Goal: Task Accomplishment & Management: Manage account settings

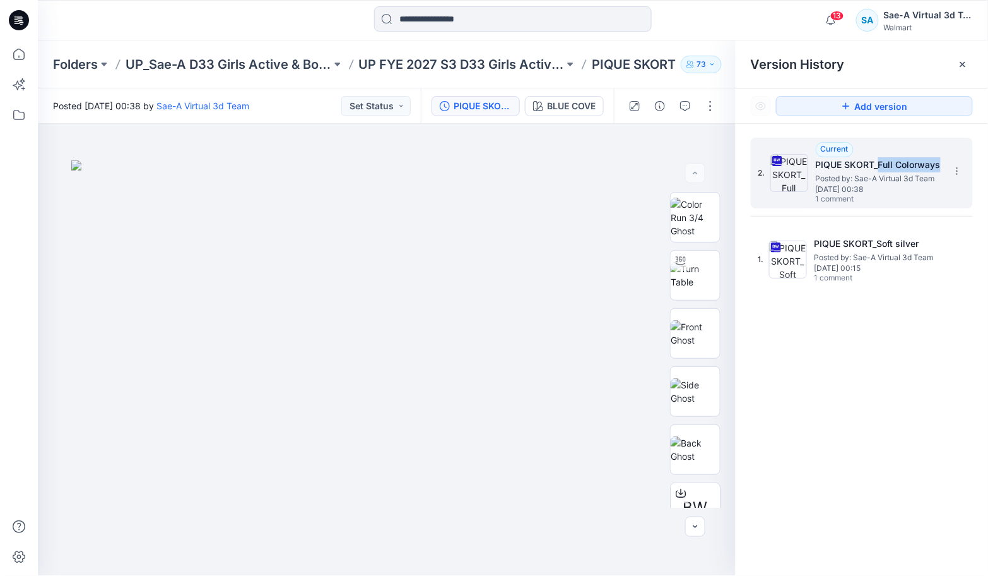
drag, startPoint x: 942, startPoint y: 164, endPoint x: 880, endPoint y: 170, distance: 61.5
click at [880, 170] on h5 "PIQUE SKORT_Full Colorways" at bounding box center [879, 164] width 126 height 15
copy h5 "Full Colorways"
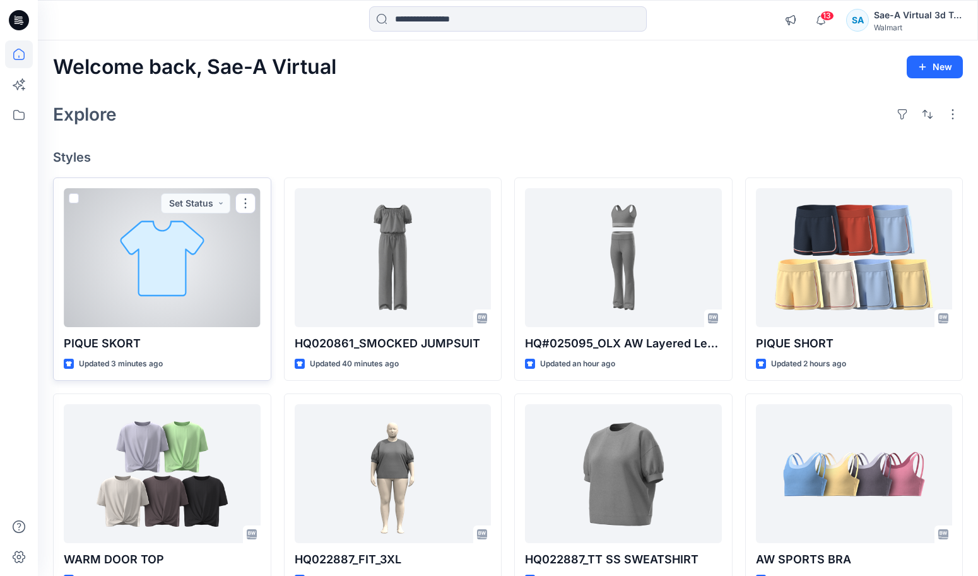
click at [155, 249] on div at bounding box center [162, 257] width 197 height 139
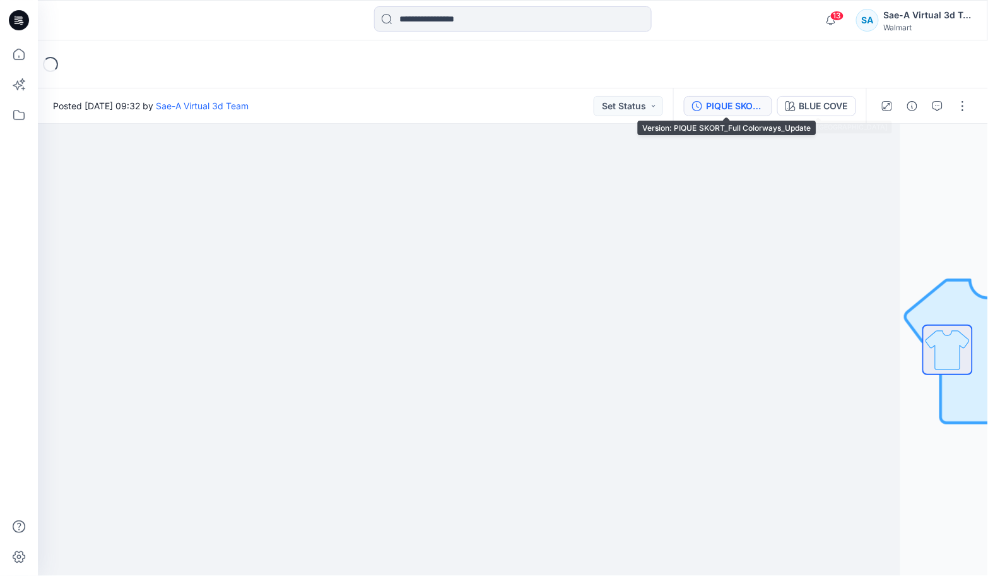
click at [764, 105] on button "PIQUE SKORT_Full Colorways_Update" at bounding box center [728, 106] width 88 height 20
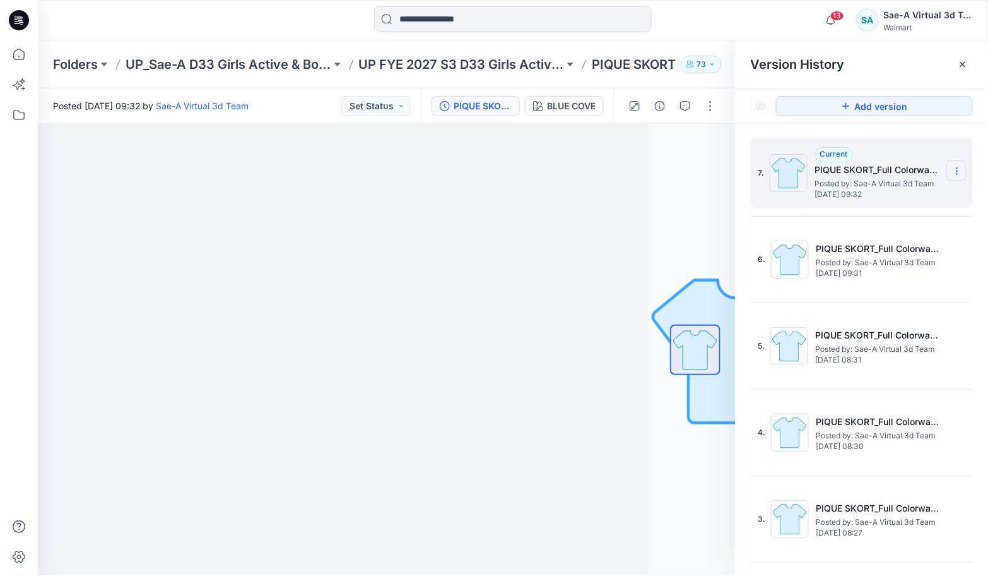
click at [953, 170] on icon at bounding box center [957, 171] width 10 height 10
click at [877, 249] on span "Delete Version" at bounding box center [870, 252] width 59 height 15
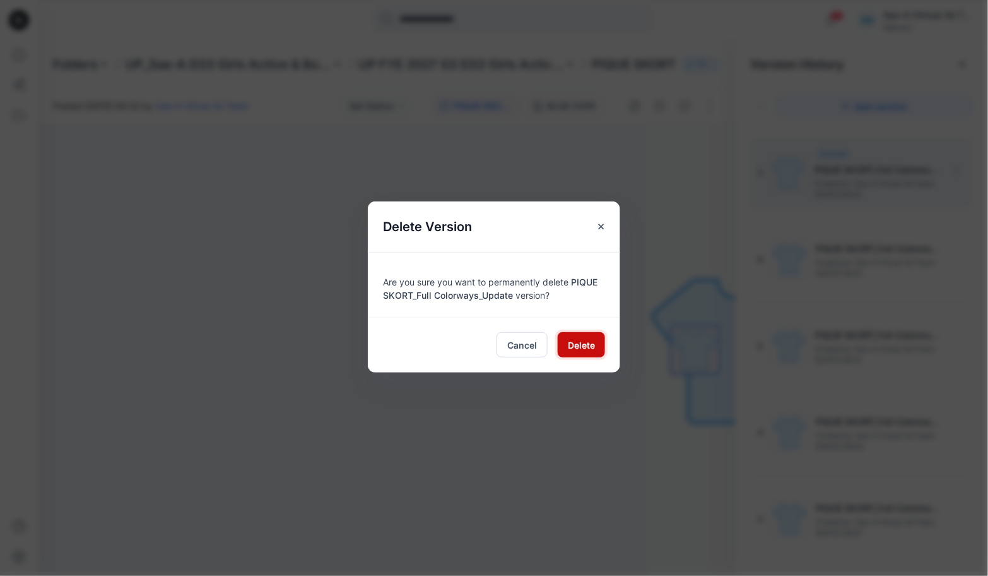
click at [586, 340] on span "Delete" at bounding box center [581, 344] width 27 height 13
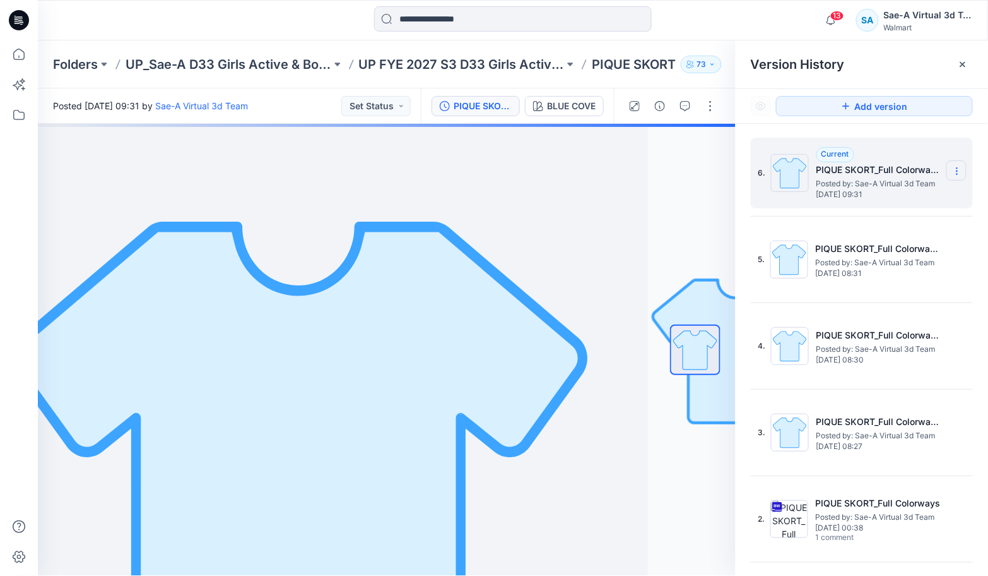
click at [952, 167] on icon at bounding box center [957, 171] width 10 height 10
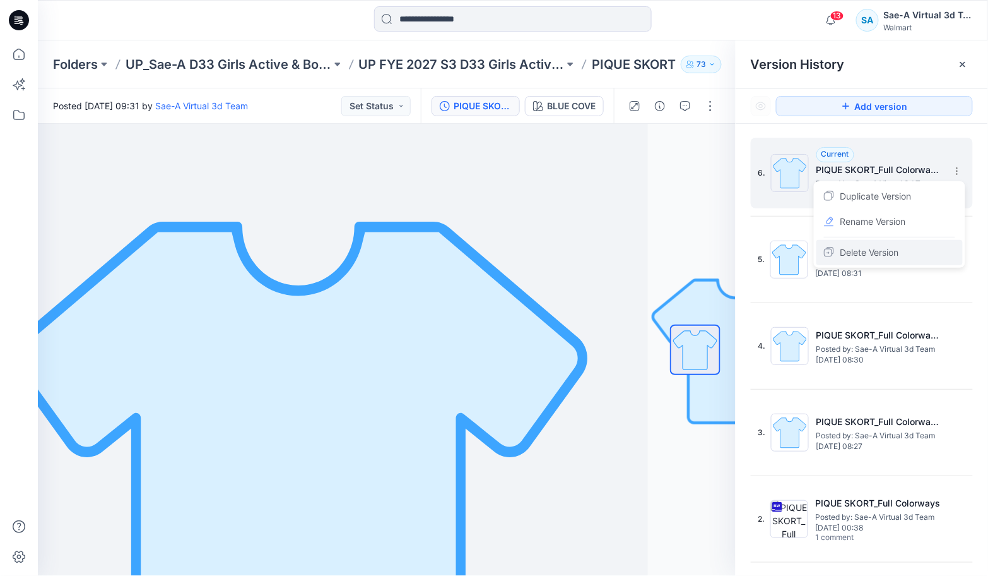
click at [860, 245] on span "Delete Version" at bounding box center [870, 252] width 59 height 15
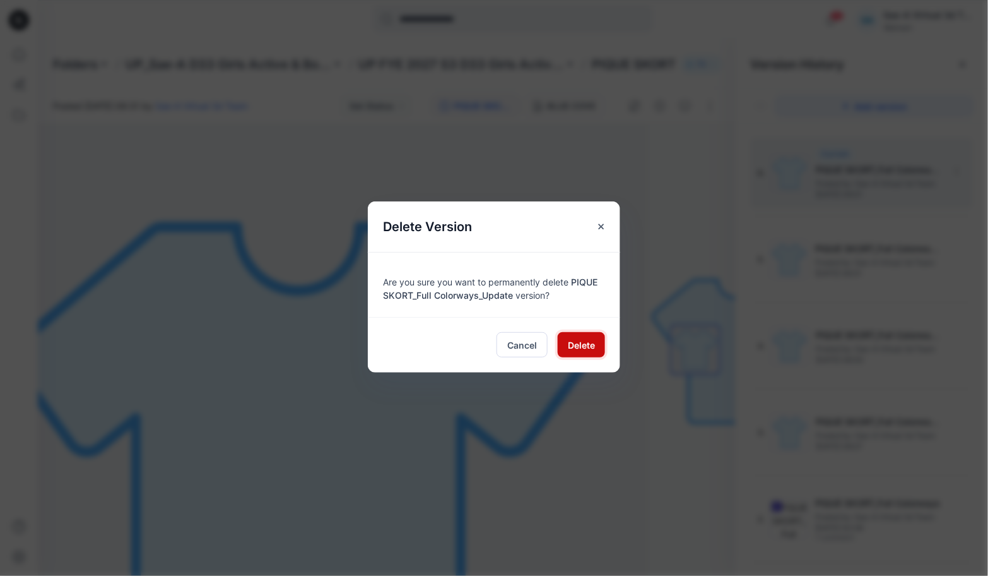
click at [581, 342] on span "Delete" at bounding box center [581, 344] width 27 height 13
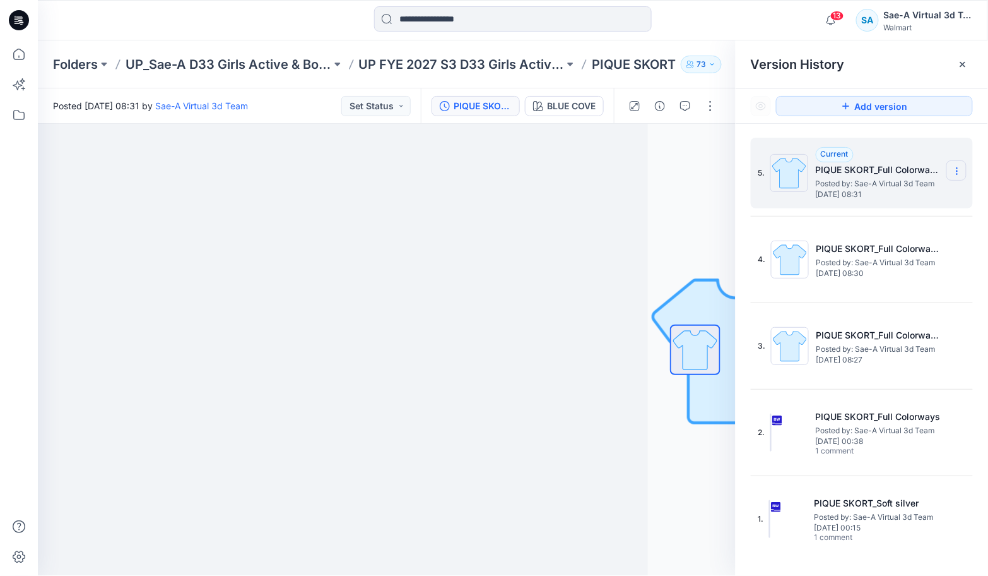
click at [956, 165] on section at bounding box center [957, 170] width 20 height 20
click at [897, 259] on span "Delete Version" at bounding box center [870, 252] width 59 height 15
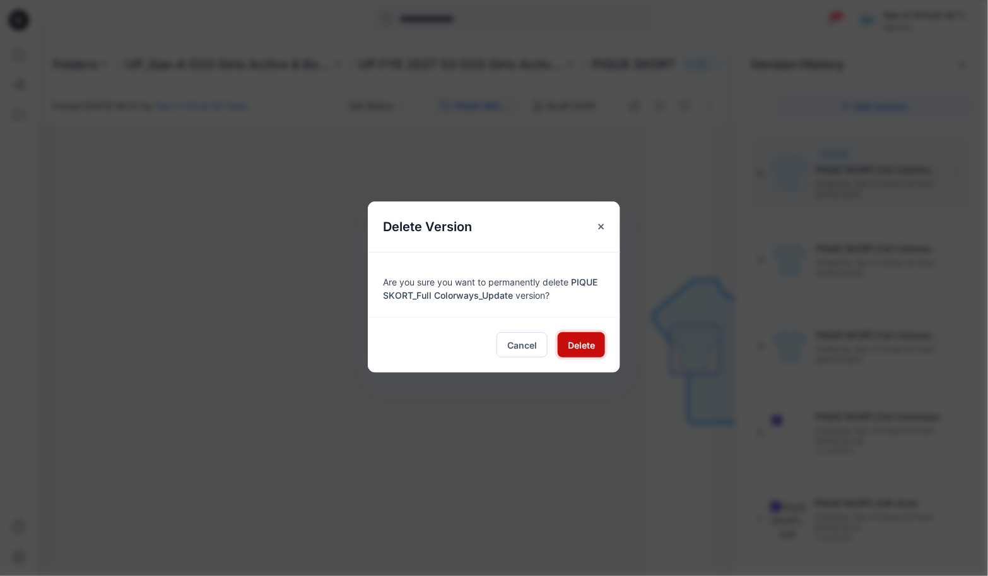
drag, startPoint x: 563, startPoint y: 348, endPoint x: 577, endPoint y: 348, distance: 13.9
click at [563, 348] on button "Delete" at bounding box center [581, 344] width 47 height 25
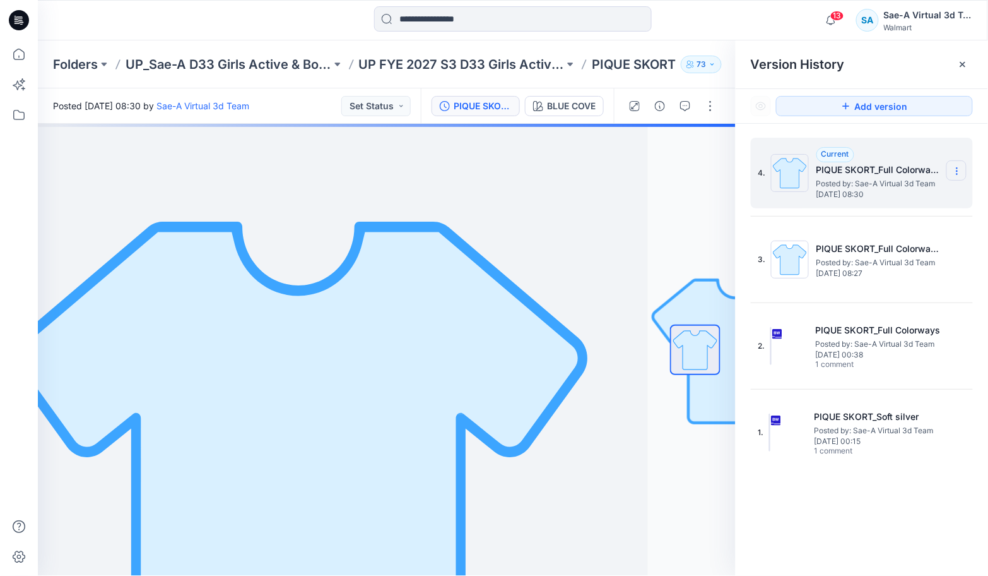
click at [958, 175] on icon at bounding box center [957, 171] width 10 height 10
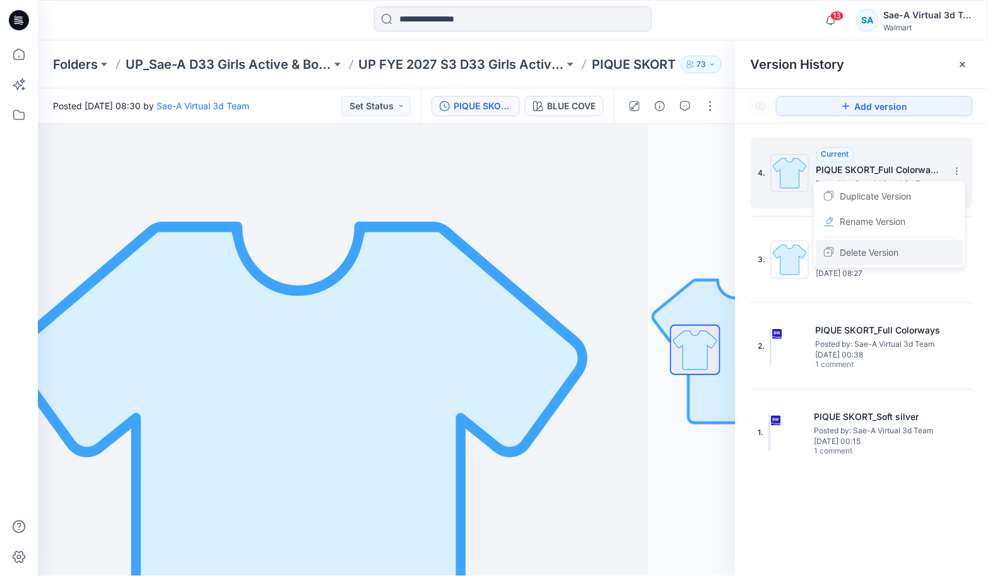
click at [916, 252] on div "Delete Version" at bounding box center [890, 252] width 146 height 25
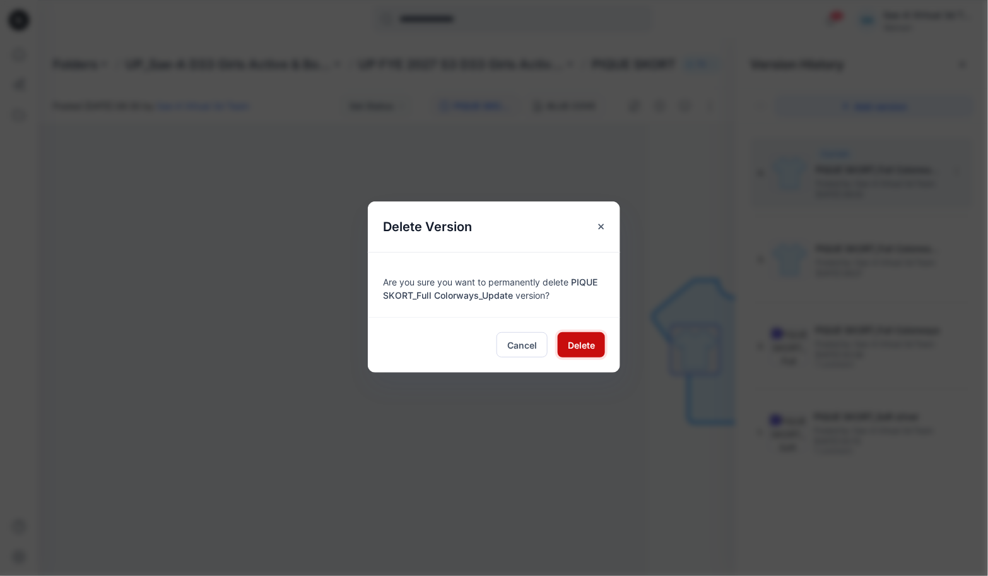
click at [575, 345] on span "Delete" at bounding box center [581, 344] width 27 height 13
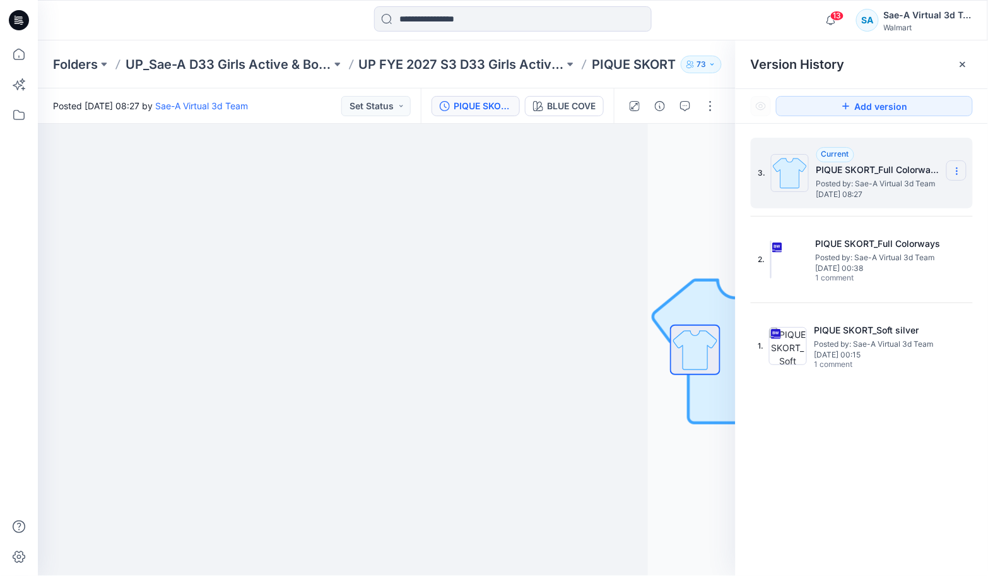
click at [956, 174] on icon at bounding box center [957, 171] width 10 height 10
click at [873, 253] on span "Delete Version" at bounding box center [870, 252] width 59 height 15
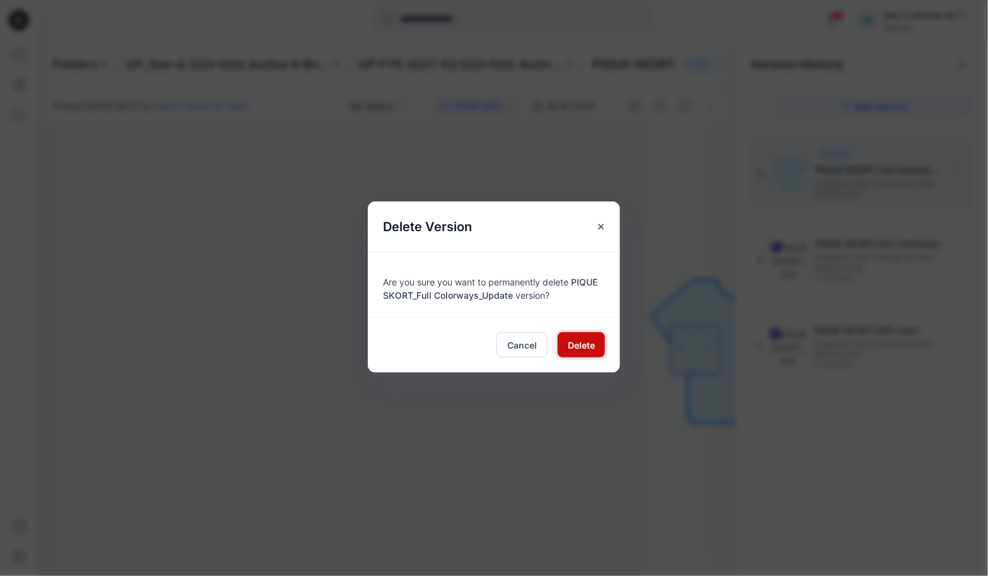
click at [583, 339] on span "Delete" at bounding box center [581, 344] width 27 height 13
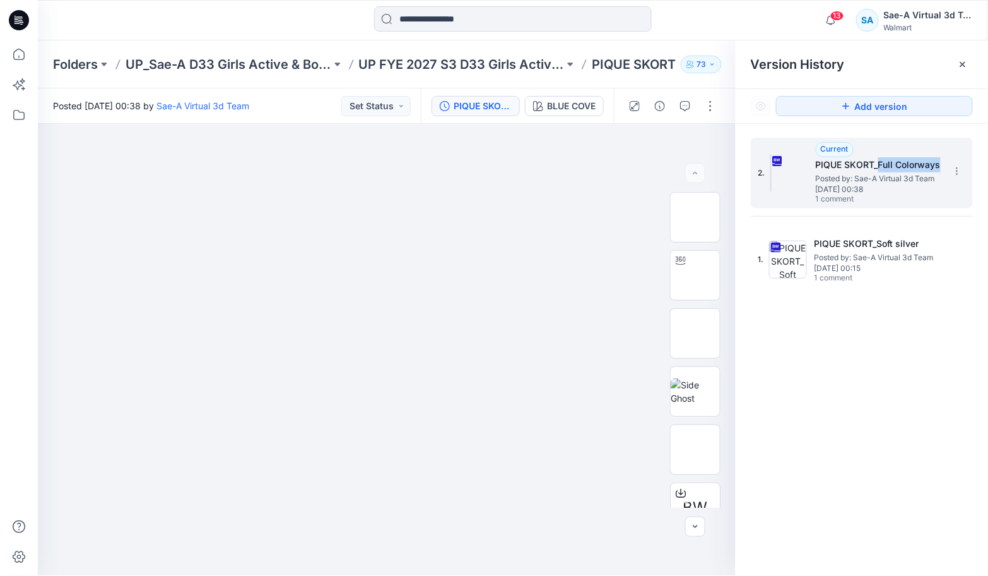
drag, startPoint x: 940, startPoint y: 165, endPoint x: 879, endPoint y: 168, distance: 61.3
click at [879, 168] on h5 "PIQUE SKORT_Full Colorways" at bounding box center [879, 164] width 126 height 15
copy h5 "Full Colorways"
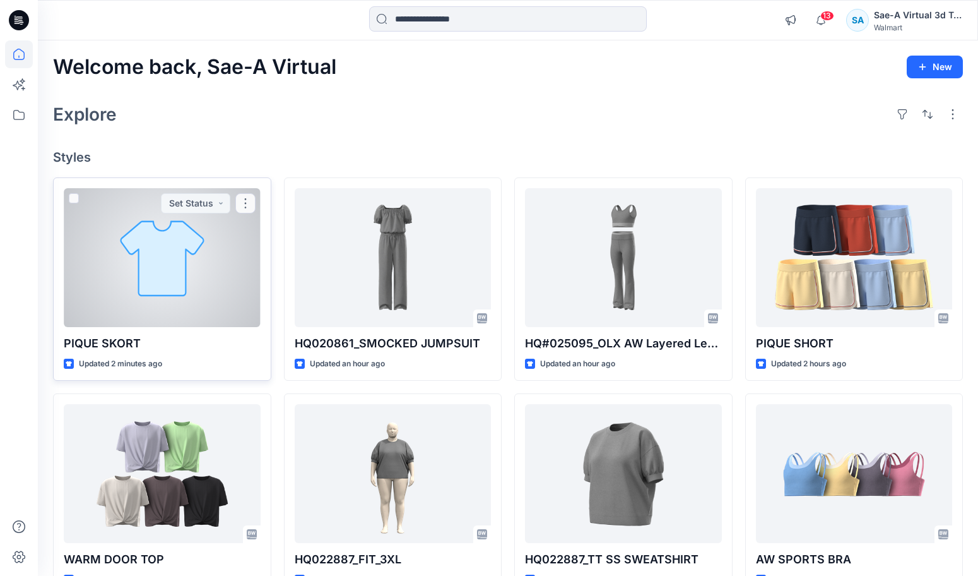
click at [203, 268] on div at bounding box center [162, 257] width 197 height 139
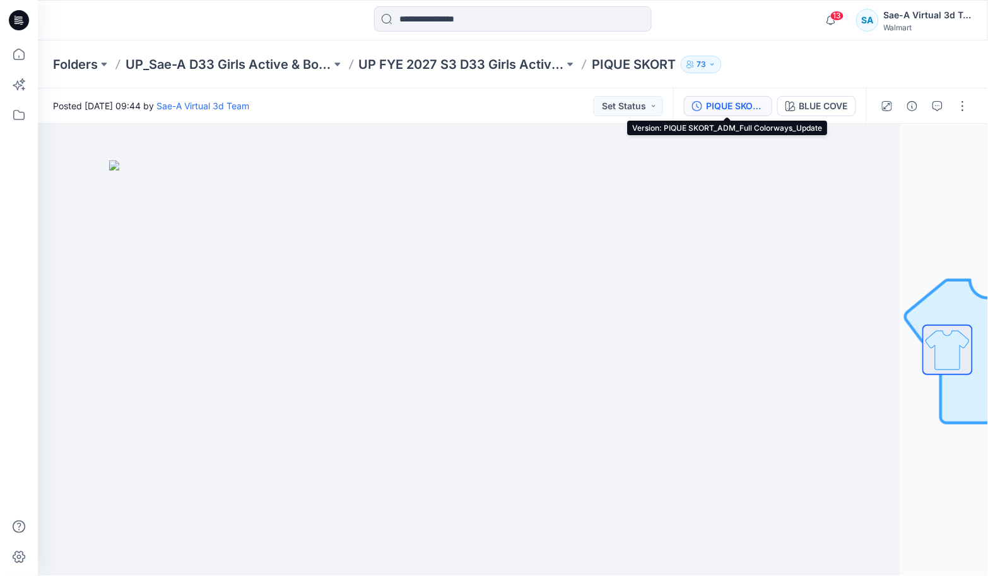
click at [755, 107] on div "PIQUE SKORT_ADM_Full Colorways_Update" at bounding box center [735, 106] width 58 height 14
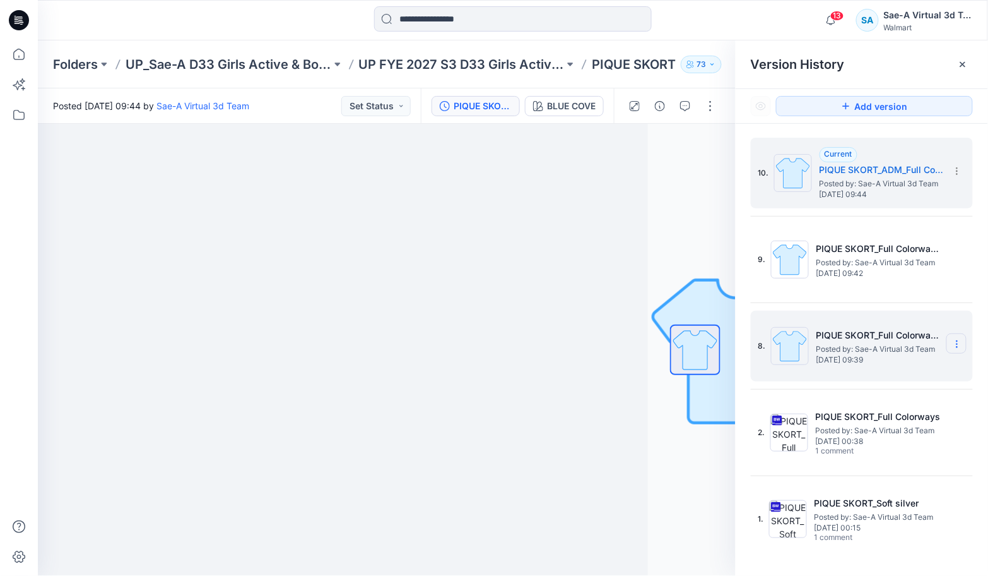
click at [957, 345] on icon at bounding box center [957, 344] width 1 height 1
click at [880, 449] on span "Delete Version" at bounding box center [870, 450] width 59 height 15
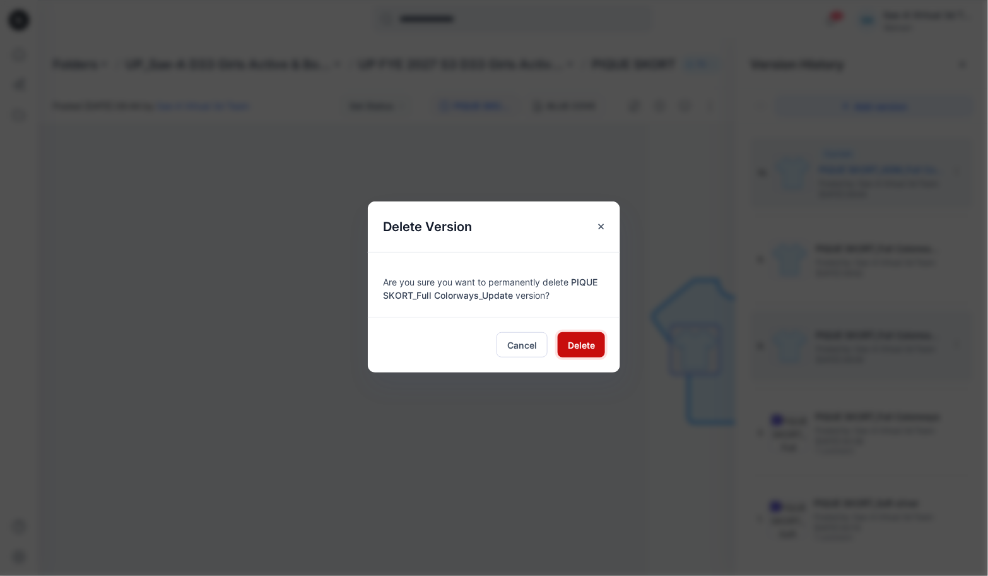
click at [596, 351] on button "Delete" at bounding box center [581, 344] width 47 height 25
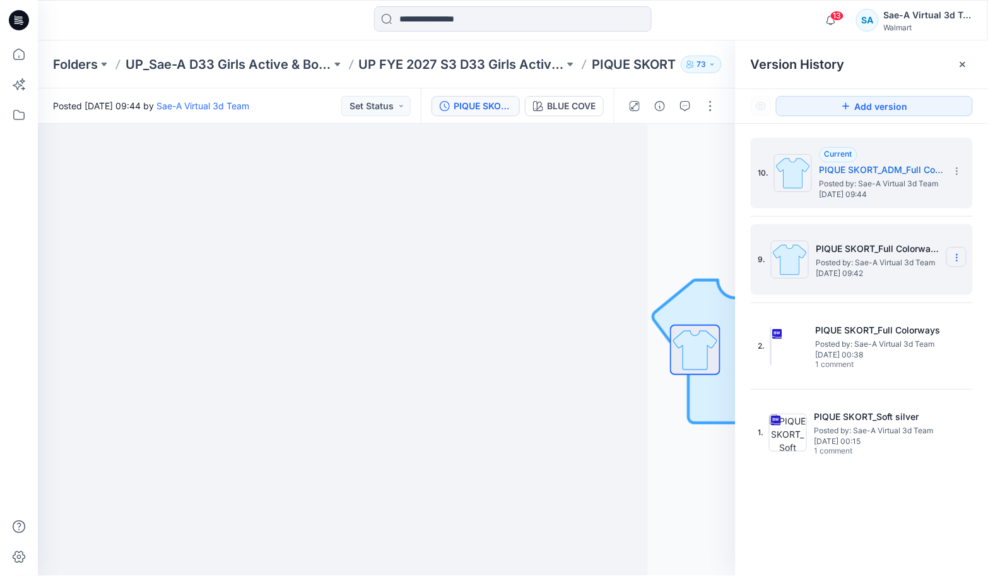
click at [960, 259] on icon at bounding box center [957, 257] width 10 height 10
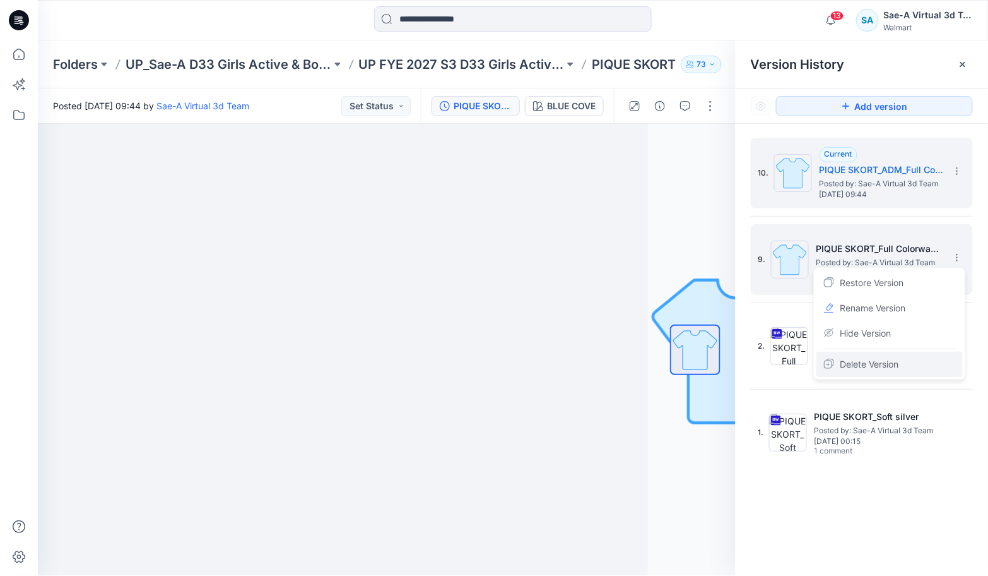
click at [884, 363] on span "Delete Version" at bounding box center [870, 364] width 59 height 15
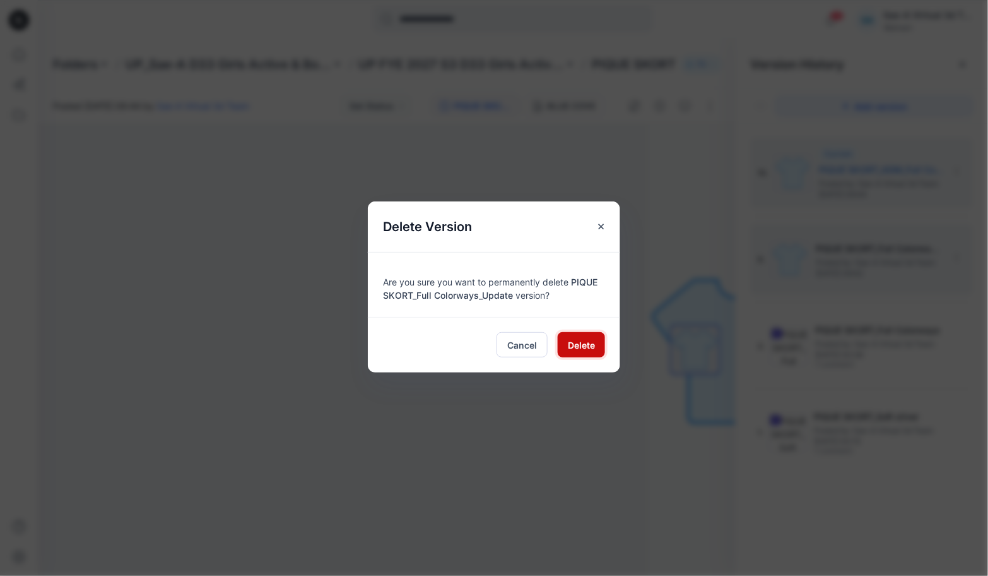
click at [595, 342] on span "Delete" at bounding box center [581, 344] width 27 height 13
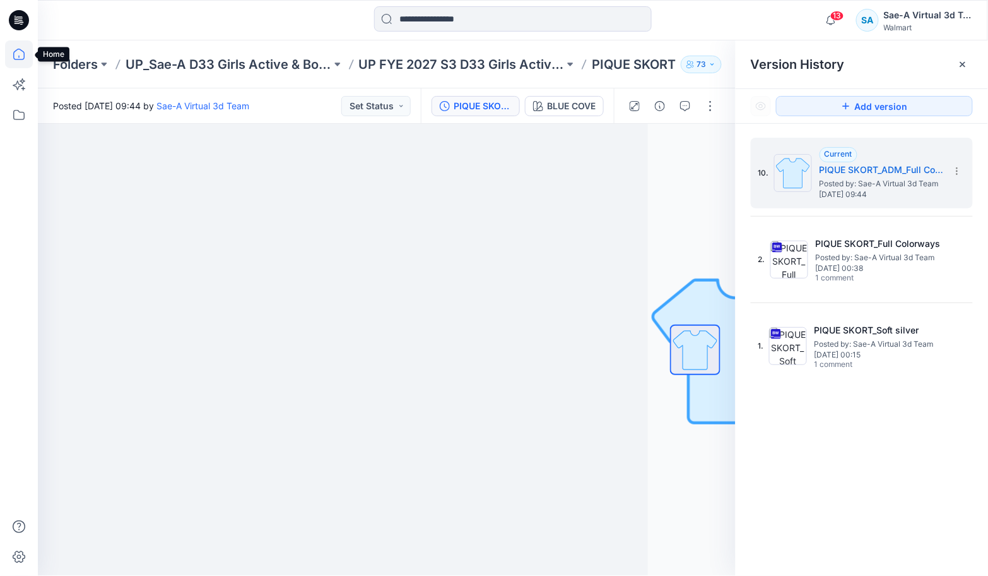
click at [14, 59] on icon at bounding box center [18, 54] width 11 height 11
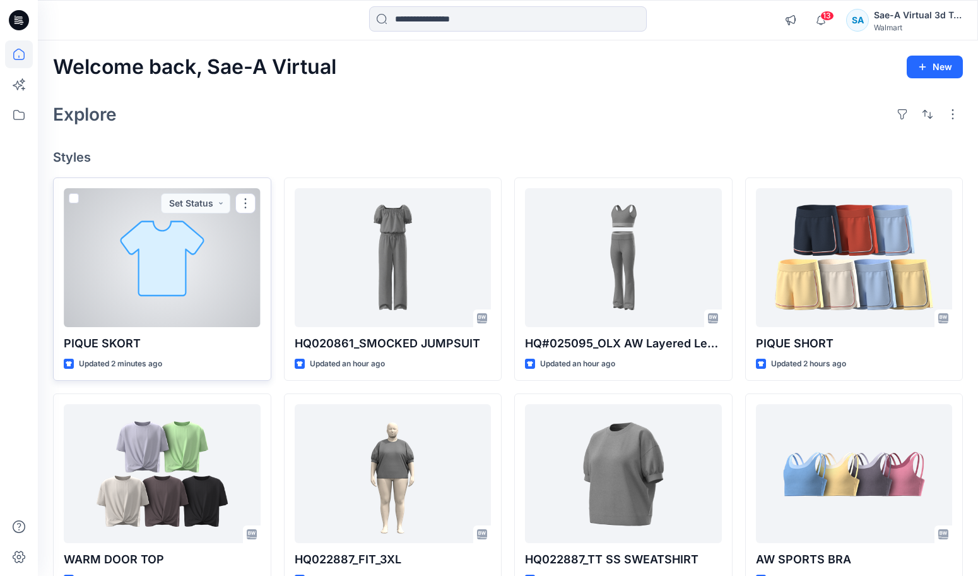
click at [150, 257] on div at bounding box center [162, 257] width 197 height 139
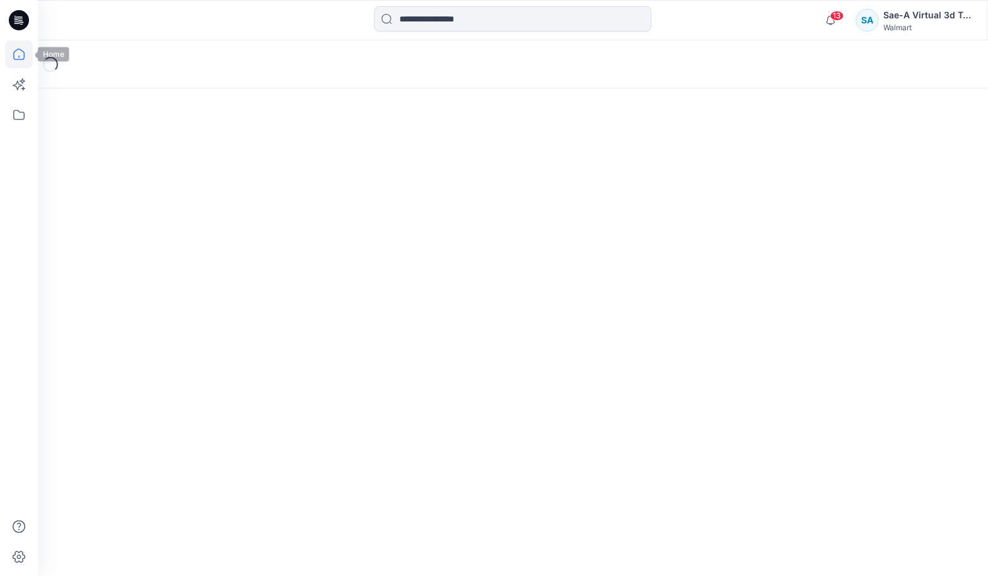
click at [17, 54] on icon at bounding box center [19, 54] width 28 height 28
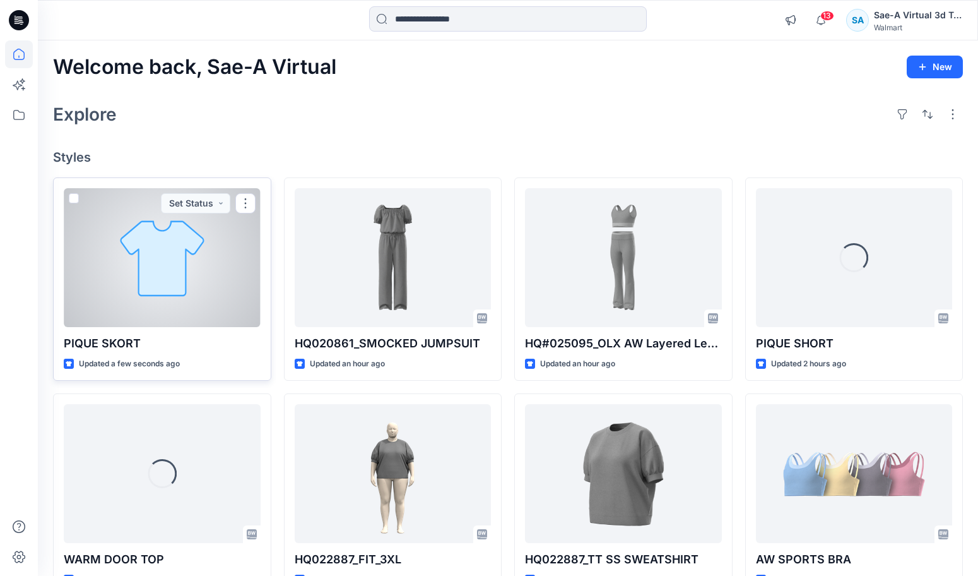
click at [162, 271] on div at bounding box center [162, 257] width 197 height 139
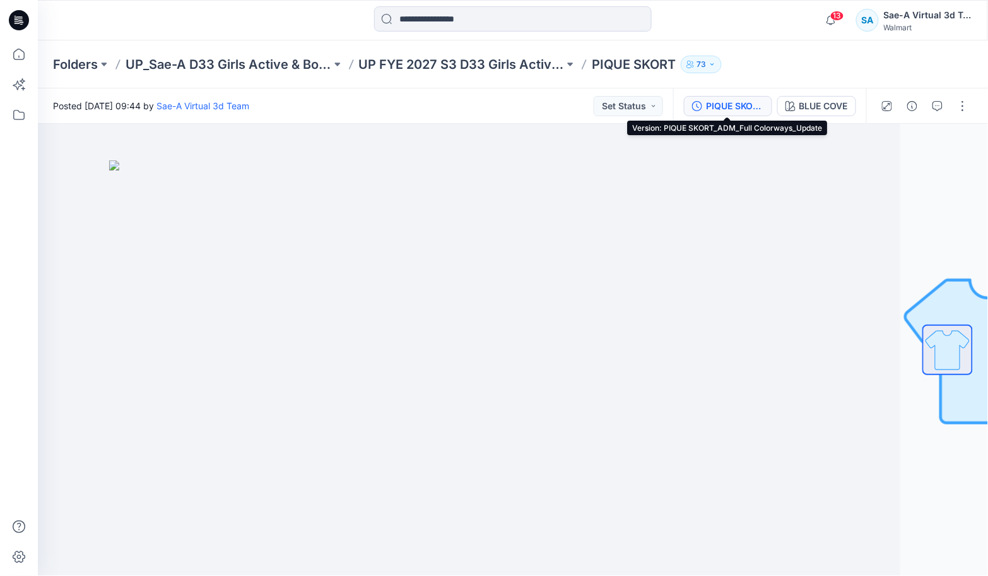
click at [721, 109] on div "PIQUE SKORT_ADM_Full Colorways_Update" at bounding box center [735, 106] width 58 height 14
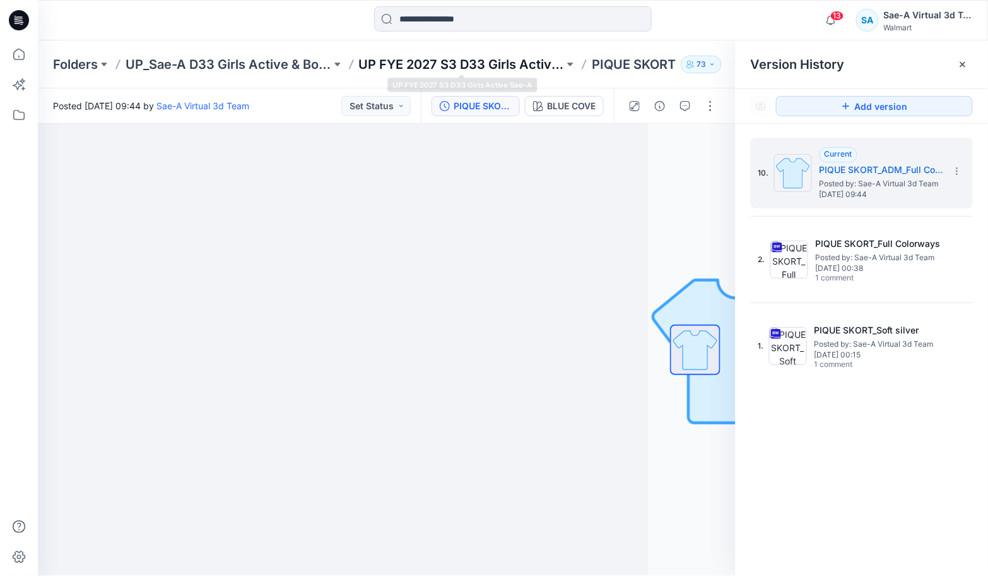
click at [487, 64] on p "UP FYE 2027 S3 D33 Girls Active Sae-A" at bounding box center [462, 65] width 206 height 18
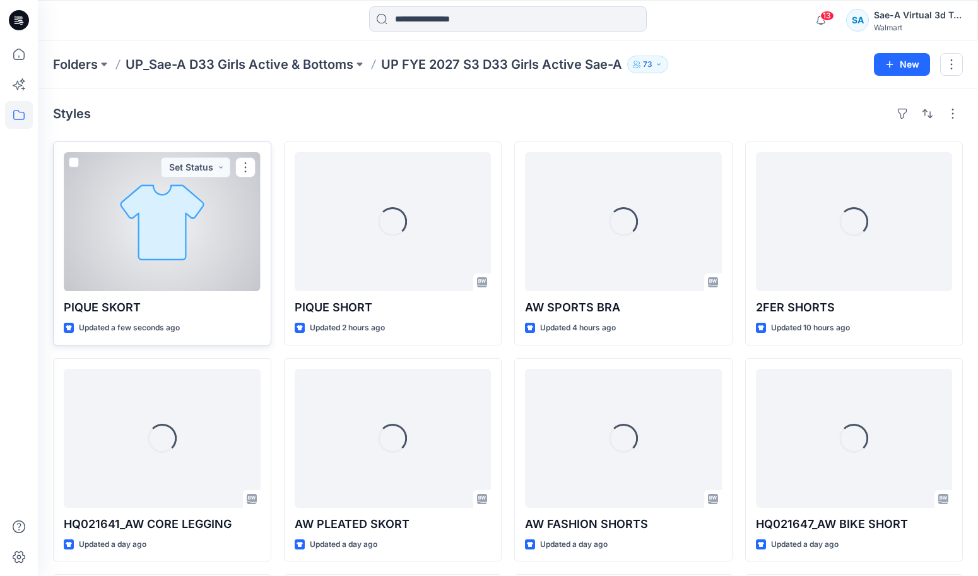
click at [184, 235] on div at bounding box center [162, 221] width 197 height 139
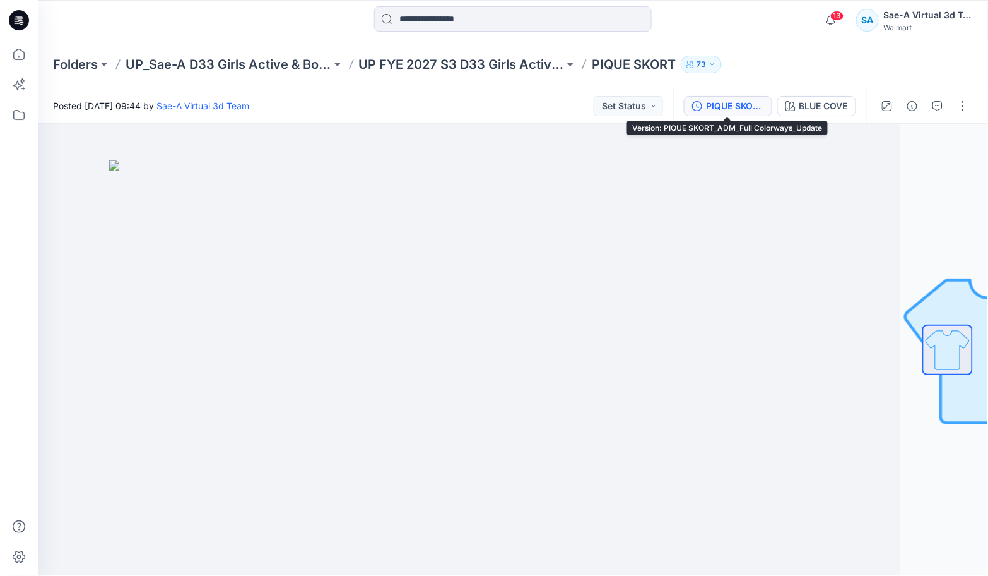
click at [751, 106] on div "PIQUE SKORT_ADM_Full Colorways_Update" at bounding box center [735, 106] width 58 height 14
